Goal: Transaction & Acquisition: Purchase product/service

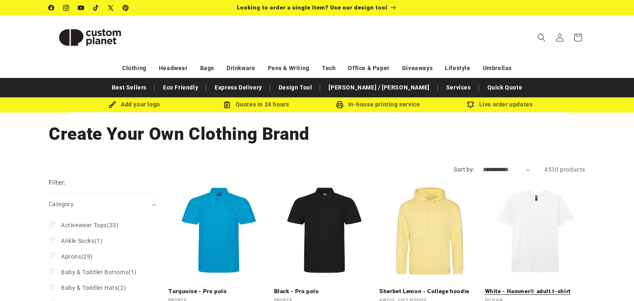
scroll to position [66, 0]
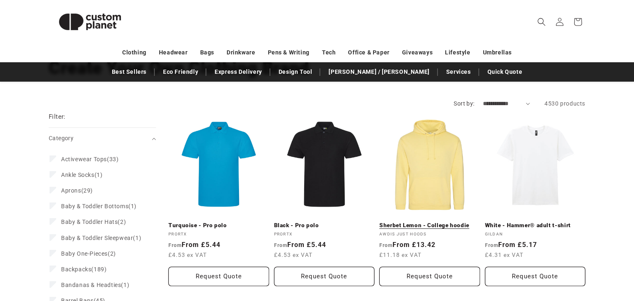
click at [418, 222] on link "Sherbet Lemon - College hoodie" at bounding box center [430, 225] width 101 height 7
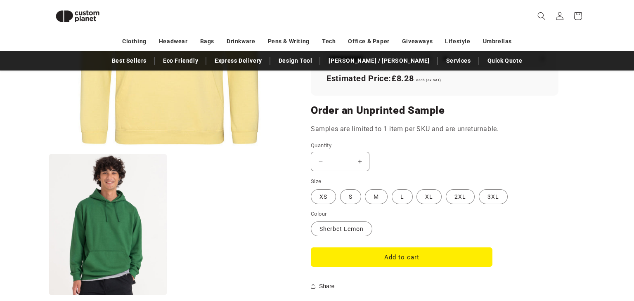
scroll to position [633, 0]
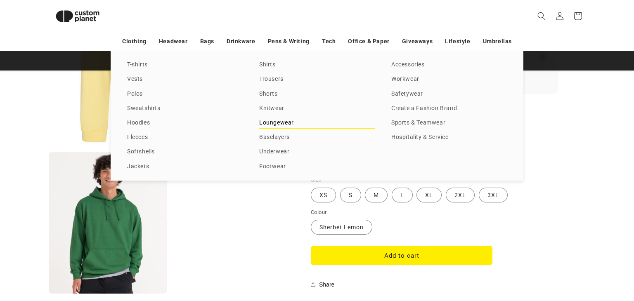
click at [272, 120] on link "Loungewear" at bounding box center [317, 123] width 116 height 11
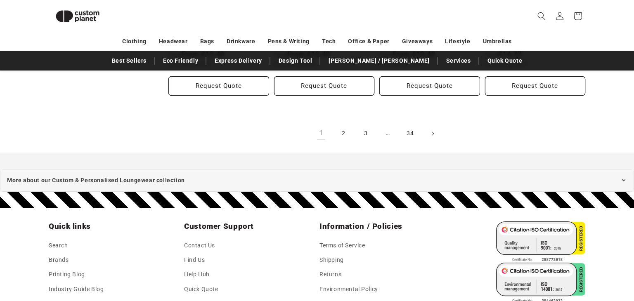
scroll to position [1013, 0]
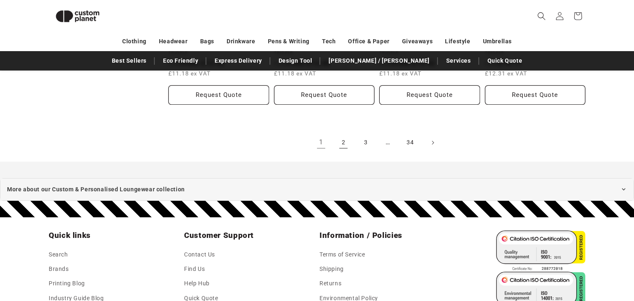
click at [344, 143] on link "2" at bounding box center [344, 143] width 18 height 18
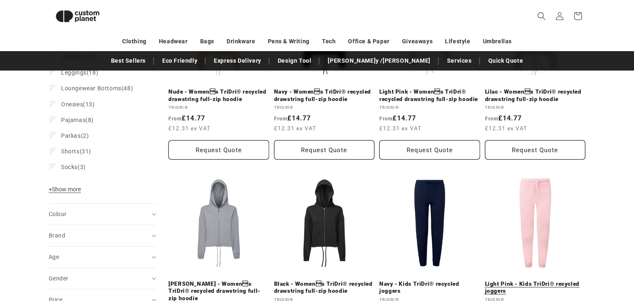
scroll to position [187, 0]
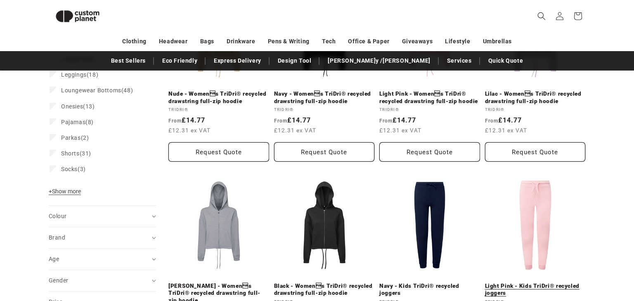
click at [518, 283] on link "Light Pink - Kids TriDri® recycled joggers" at bounding box center [535, 290] width 101 height 14
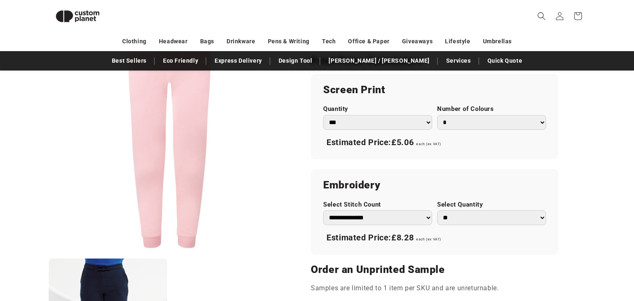
scroll to position [484, 0]
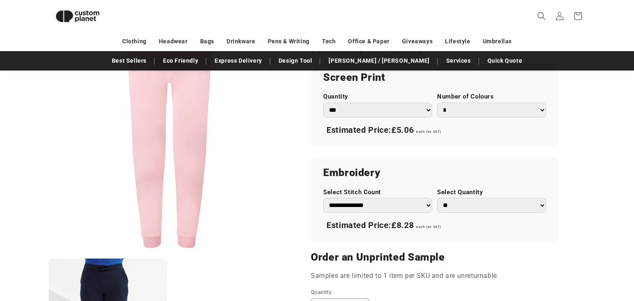
click at [373, 108] on select "*** *** *** **** **** **** ***** *****" at bounding box center [377, 110] width 109 height 15
select select "****"
click at [323, 103] on select "*** *** *** **** **** **** ***** *****" at bounding box center [377, 110] width 109 height 15
click at [292, 160] on div "TriDri® Light Pink - Kids TriDri® recycled joggers Light Pink - Kids TriDri® re…" at bounding box center [437, 37] width 295 height 811
click at [484, 107] on select "* * * * * * *" at bounding box center [491, 110] width 109 height 15
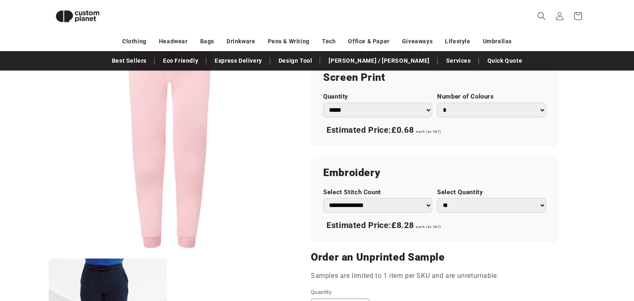
click at [437, 103] on select "* * * * * * *" at bounding box center [491, 110] width 109 height 15
click at [453, 112] on select "* * * * * * *" at bounding box center [491, 110] width 109 height 15
select select "*"
click at [437, 103] on select "* * * * * * *" at bounding box center [491, 110] width 109 height 15
click at [306, 195] on div "TriDri® Light Pink - Kids TriDri® recycled joggers Light Pink - Kids TriDri® re…" at bounding box center [437, 37] width 295 height 811
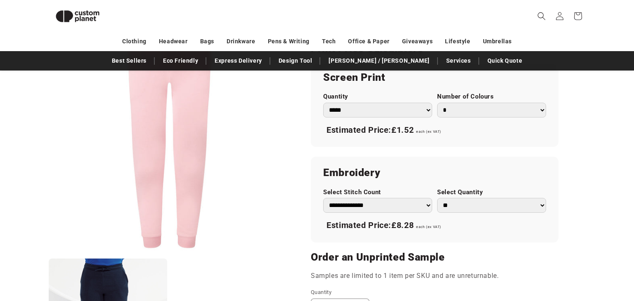
click at [362, 206] on select "**********" at bounding box center [377, 205] width 109 height 15
click at [49, 254] on button "Open media 1 in modal" at bounding box center [49, 254] width 0 height 0
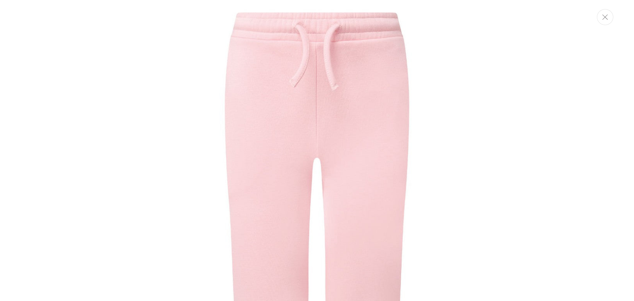
click at [605, 18] on icon "Close" at bounding box center [606, 16] width 6 height 5
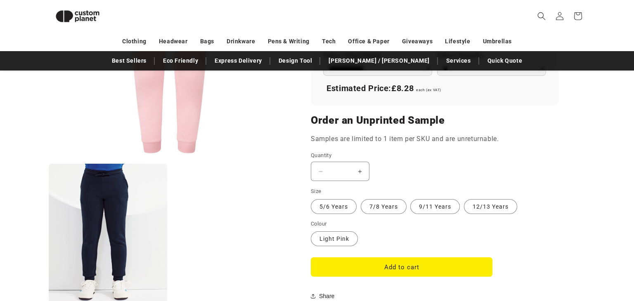
scroll to position [633, 0]
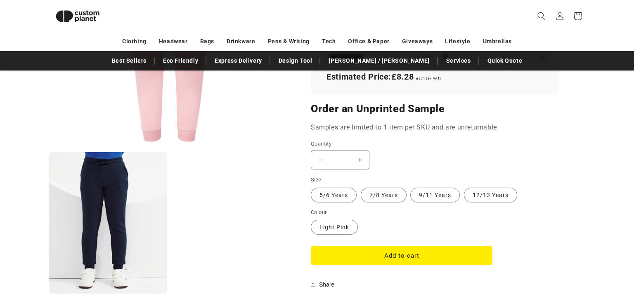
click at [280, 194] on ul "Open media 1 in modal Open media 2 in modal" at bounding box center [170, 100] width 242 height 389
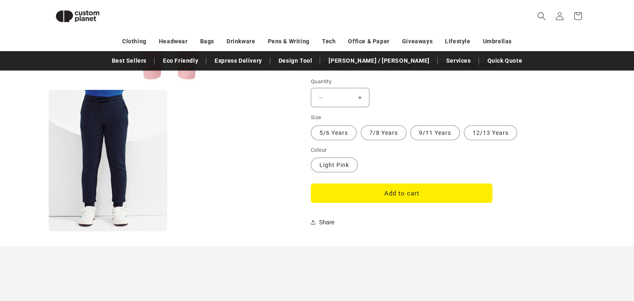
scroll to position [649, 0]
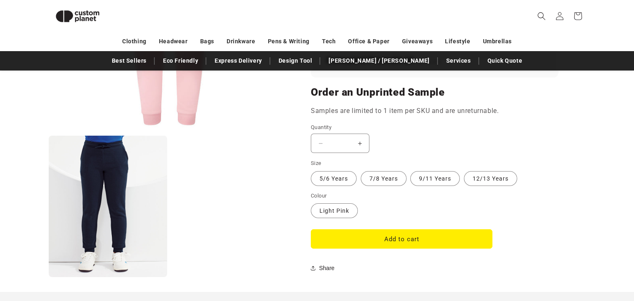
click at [373, 187] on variant-selects "Size 5/6 Years Variant sold out or unavailable 7/8 Years Variant sold out or un…" at bounding box center [435, 189] width 248 height 60
click at [377, 174] on label "7/8 Years Variant sold out or unavailable" at bounding box center [384, 178] width 46 height 15
click at [484, 179] on label "12/13 Years Variant sold out or unavailable" at bounding box center [490, 178] width 53 height 15
click at [403, 237] on button "Add to cart" at bounding box center [402, 239] width 182 height 19
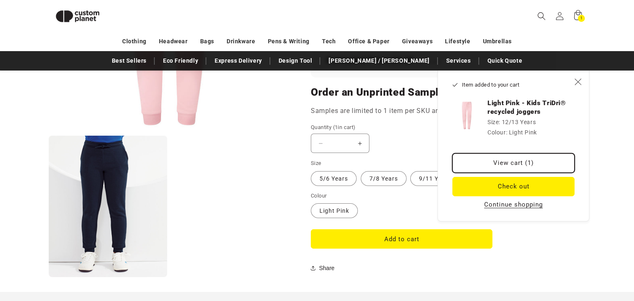
click at [500, 162] on link "View cart (1)" at bounding box center [514, 163] width 122 height 19
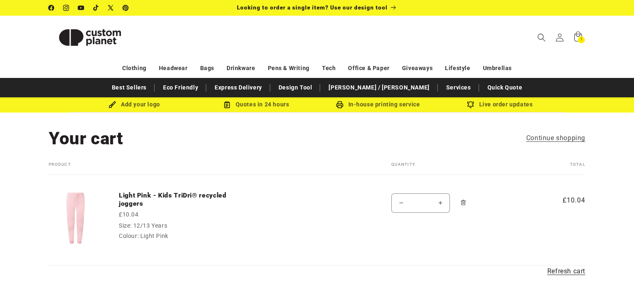
click at [399, 203] on button "Decrease quantity for Light Pink - Kids TriDri® recycled joggers" at bounding box center [401, 203] width 19 height 19
type input "*"
click at [462, 203] on icon "Remove Light Pink - Kids TriDri® recycled joggers - 12/13 Years / Light Pink" at bounding box center [463, 203] width 6 height 6
